Goal: Task Accomplishment & Management: Use online tool/utility

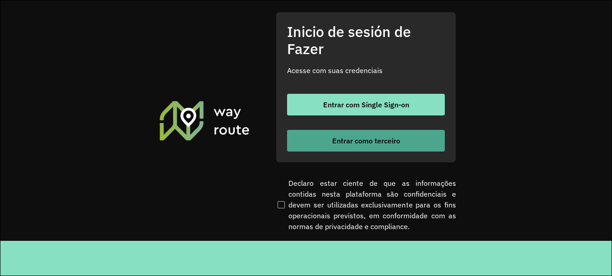
click at [370, 141] on font "Entrar como terceiro" at bounding box center [366, 140] width 68 height 9
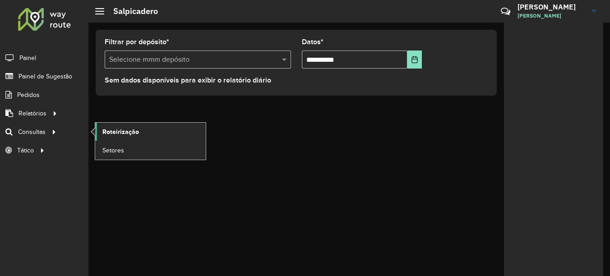
click at [130, 132] on span "Roteirização" at bounding box center [120, 131] width 37 height 9
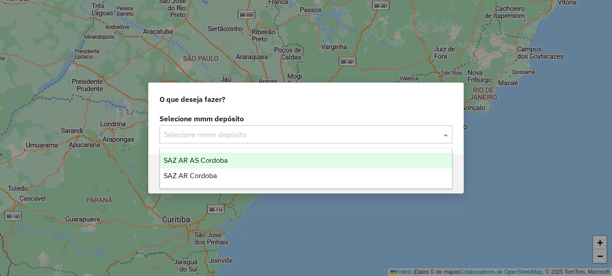
click at [243, 130] on input "text" at bounding box center [297, 134] width 266 height 11
click at [207, 158] on span "SAZ AR AS Córdoba" at bounding box center [196, 160] width 64 height 8
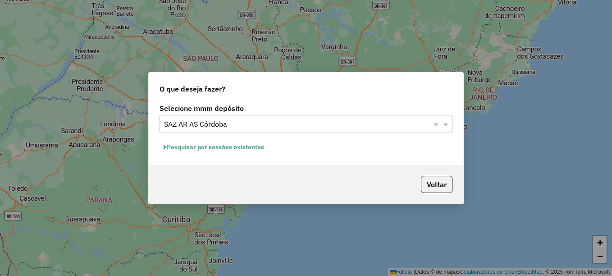
click at [231, 151] on font "Pesquisar por sessões existentes" at bounding box center [215, 147] width 97 height 8
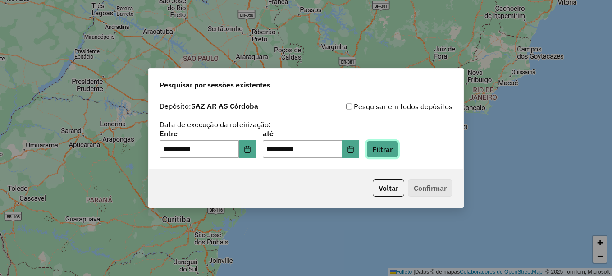
click at [396, 147] on button "Filtrar" at bounding box center [383, 149] width 32 height 17
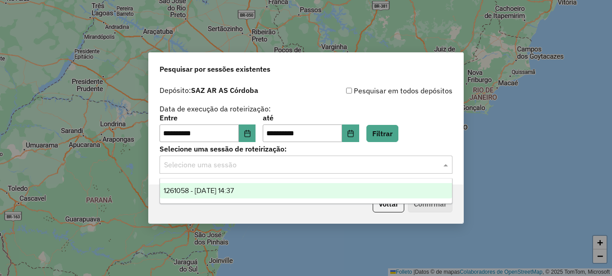
click at [250, 160] on input "text" at bounding box center [297, 165] width 266 height 11
click at [230, 191] on span "1261058 - 08/09/2025 14:37" at bounding box center [199, 191] width 70 height 8
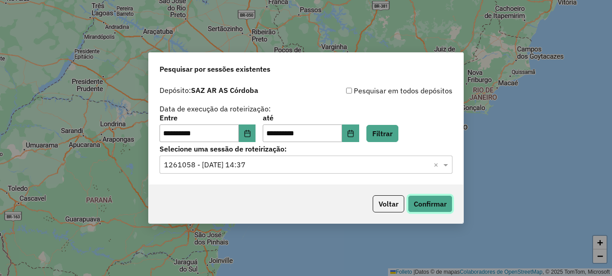
click at [432, 202] on button "Confirmar" at bounding box center [430, 203] width 45 height 17
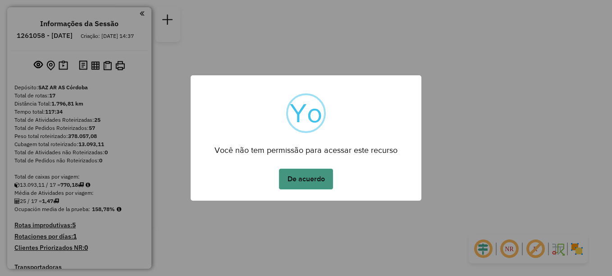
click at [311, 179] on button "De acuerdo" at bounding box center [306, 179] width 54 height 21
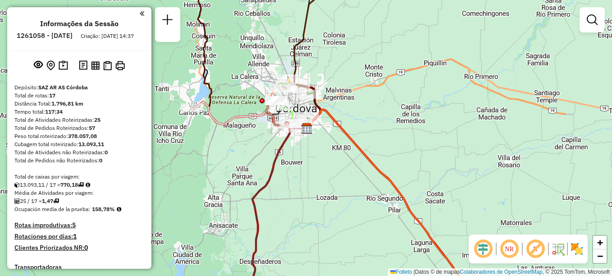
drag, startPoint x: 292, startPoint y: 211, endPoint x: 305, endPoint y: 12, distance: 198.8
click at [313, 28] on div "Janela de atendimento Grade de atendimento Capacidade Transportadoras Veículos …" at bounding box center [306, 138] width 612 height 276
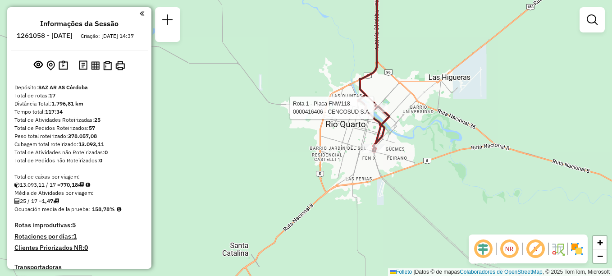
select select "**********"
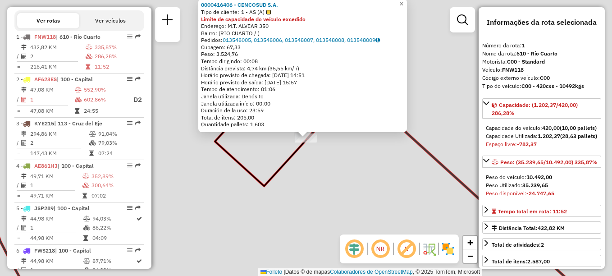
scroll to position [321, 0]
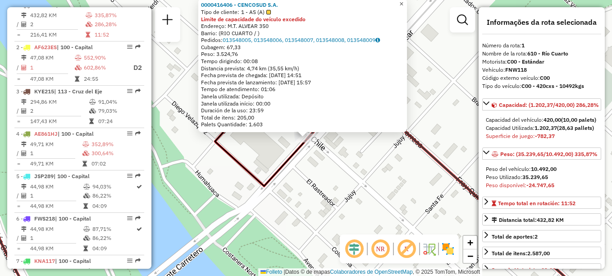
click at [404, 3] on span "×" at bounding box center [402, 4] width 4 height 8
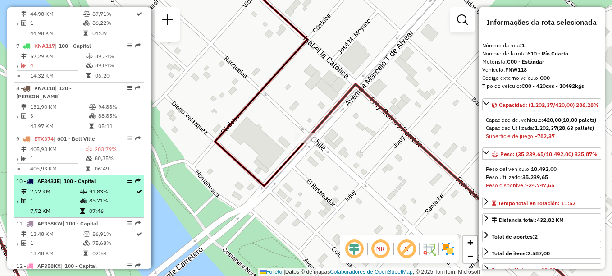
scroll to position [592, 0]
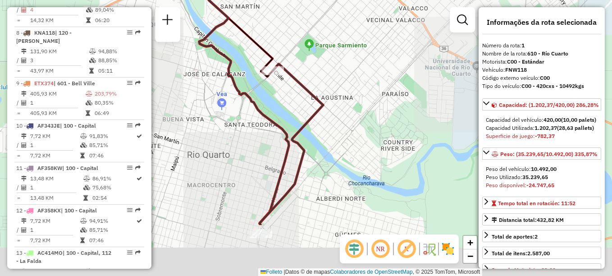
drag, startPoint x: 293, startPoint y: 165, endPoint x: 273, endPoint y: 100, distance: 68.5
click at [274, 102] on icon at bounding box center [244, 59] width 90 height 331
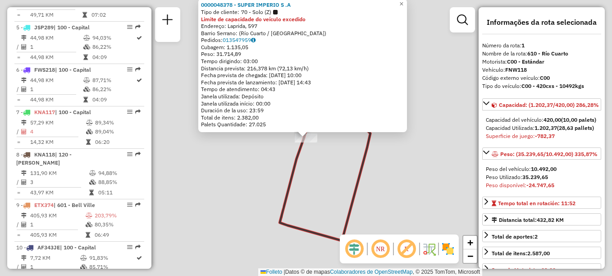
scroll to position [321, 0]
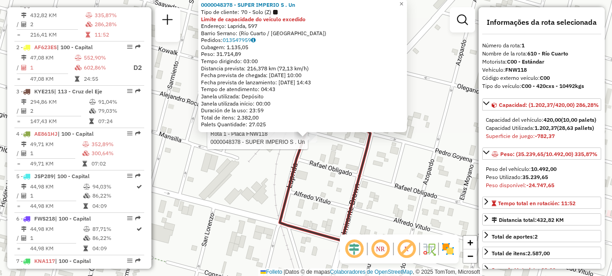
click at [345, 166] on div "Rota 1 - Placa FNW118 0000048378 - SUPER IMPERIO S . Un 0000048378 - SUPER IMPE…" at bounding box center [306, 138] width 612 height 276
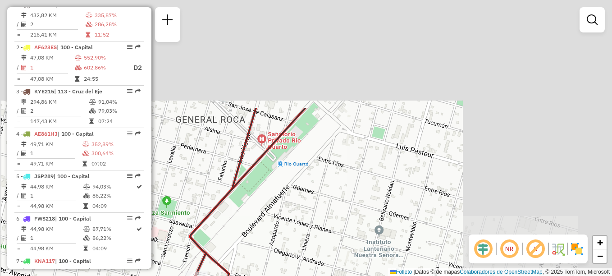
drag, startPoint x: 302, startPoint y: 170, endPoint x: 245, endPoint y: 283, distance: 126.7
click at [245, 276] on html "Aguarde... Pop-up bloqueado! Seu navegador bloqueou automáticamente a abertura …" at bounding box center [306, 138] width 612 height 276
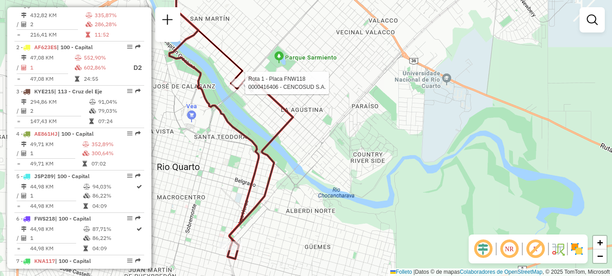
select select "**********"
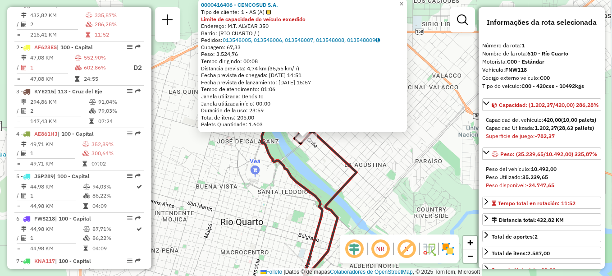
drag, startPoint x: 409, startPoint y: 130, endPoint x: 400, endPoint y: 142, distance: 14.8
click at [400, 142] on div "0000416406 - CENCOSUD S.A. Tipo de cliente: 1 - AS (A) Limite de capacidade do …" at bounding box center [306, 138] width 612 height 276
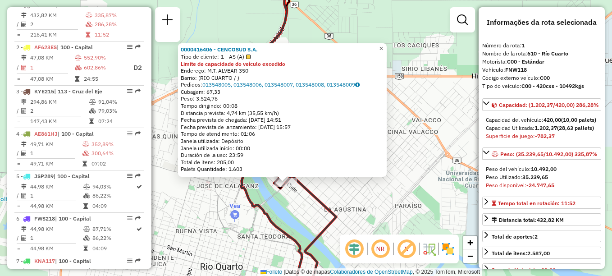
click at [383, 45] on span "×" at bounding box center [381, 49] width 4 height 8
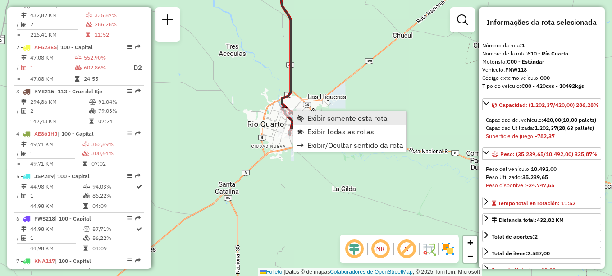
click at [313, 120] on span "Exibir somente esta rota" at bounding box center [348, 118] width 80 height 7
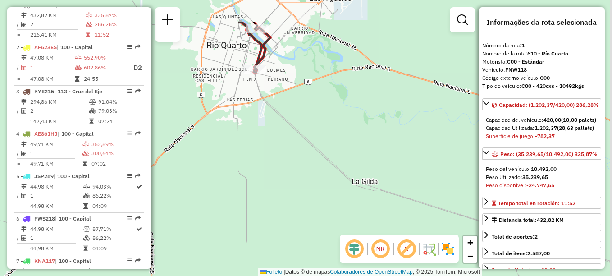
drag, startPoint x: 275, startPoint y: 100, endPoint x: 244, endPoint y: 299, distance: 201.3
click at [244, 276] on html "Aguarde... Pop-up bloqueado! Seu navegador bloqueou automáticamente a abertura …" at bounding box center [306, 138] width 612 height 276
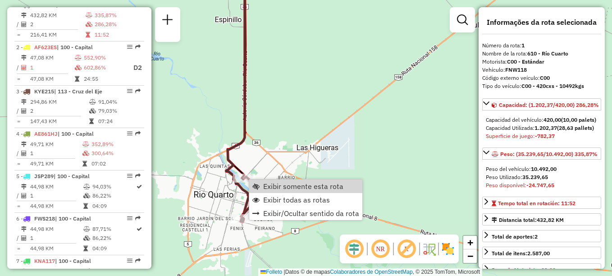
click at [364, 126] on div "Janela de atendimento Grade de atendimento Capacidade Transportadoras Veículos …" at bounding box center [306, 138] width 612 height 276
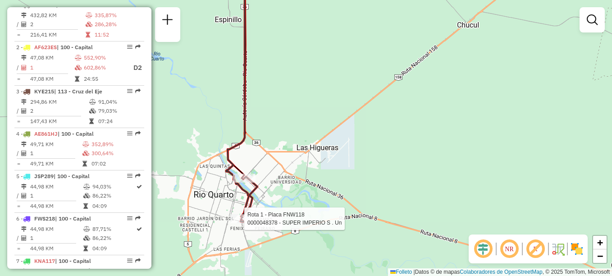
select select "**********"
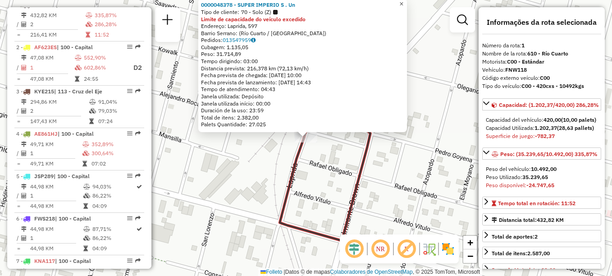
click at [404, 5] on span "×" at bounding box center [402, 4] width 4 height 8
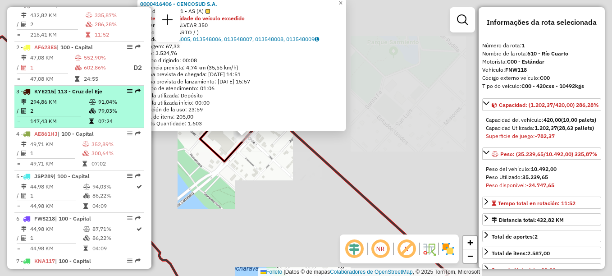
scroll to position [0, 0]
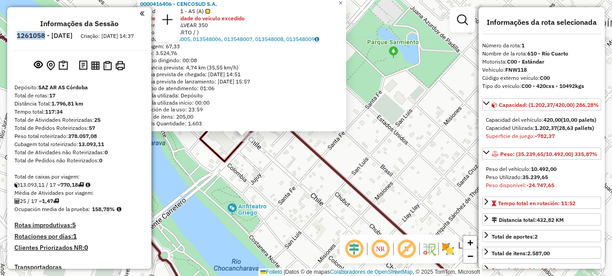
drag, startPoint x: 41, startPoint y: 37, endPoint x: 69, endPoint y: 35, distance: 28.0
click at [69, 35] on li "1261058 - [DATE]" at bounding box center [44, 38] width 60 height 12
copy h6 "1261058"
